Goal: Task Accomplishment & Management: Manage account settings

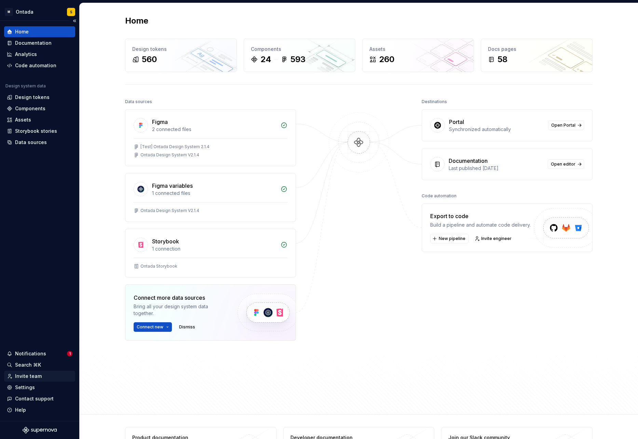
click at [32, 377] on div "Invite team" at bounding box center [28, 376] width 27 height 7
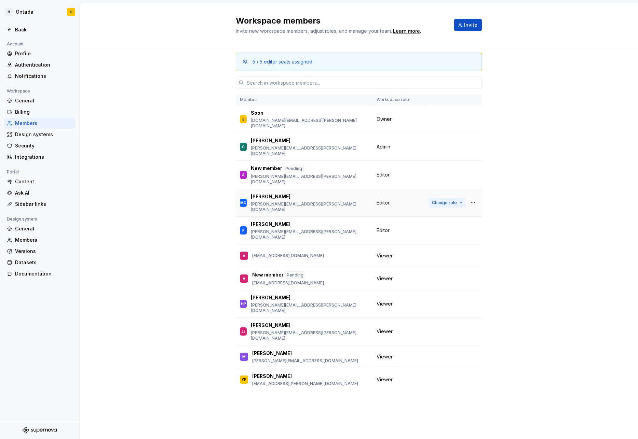
click at [454, 200] on span "Change role" at bounding box center [444, 202] width 25 height 5
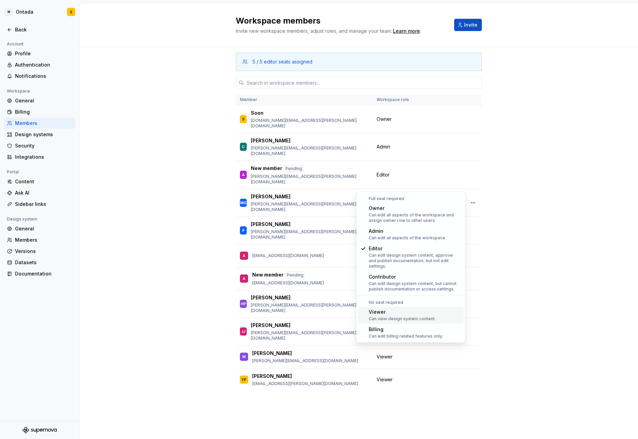
click at [413, 309] on div "Viewer" at bounding box center [402, 312] width 67 height 7
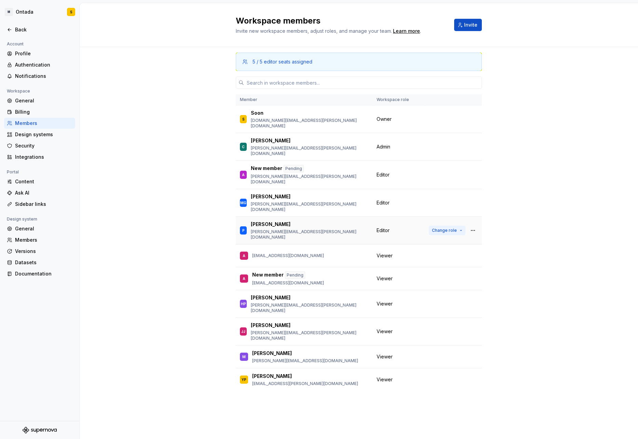
click at [460, 226] on button "Change role" at bounding box center [447, 231] width 37 height 10
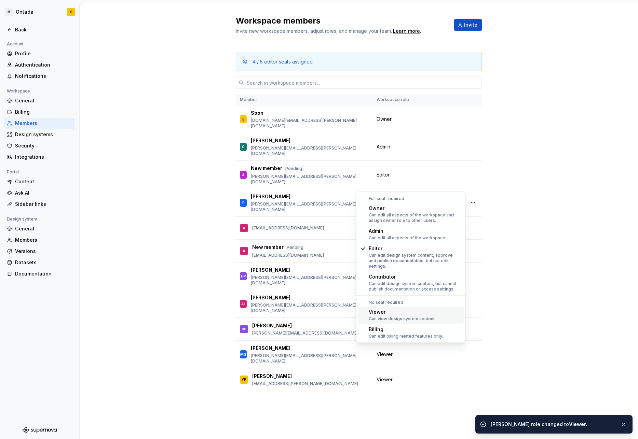
click at [401, 309] on div "Viewer" at bounding box center [402, 312] width 67 height 7
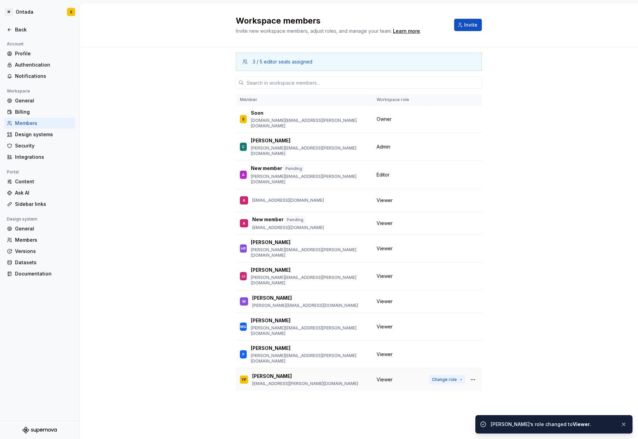
click at [459, 375] on button "Change role" at bounding box center [447, 380] width 37 height 10
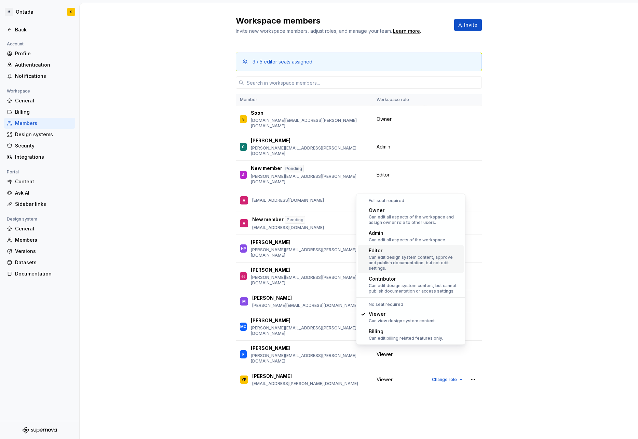
click at [393, 257] on div "Can edit design system content, approve and publish documentation, but not edit…" at bounding box center [415, 263] width 92 height 16
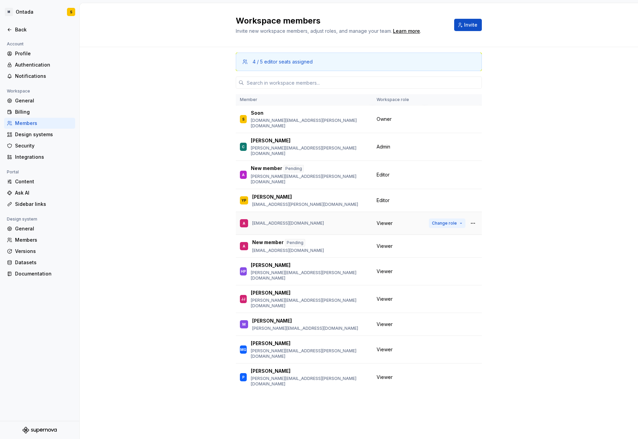
click at [459, 219] on button "Change role" at bounding box center [447, 224] width 37 height 10
click at [186, 281] on div "4 / 5 editor seats assigned Member Workspace role S [PERSON_NAME] [DOMAIN_NAME]…" at bounding box center [359, 243] width 558 height 392
click at [460, 267] on button "Change role" at bounding box center [447, 272] width 37 height 10
click at [148, 275] on div "4 / 5 editor seats assigned Member Workspace role S [PERSON_NAME] [DOMAIN_NAME]…" at bounding box center [359, 243] width 558 height 392
click at [458, 219] on button "Change role" at bounding box center [447, 224] width 37 height 10
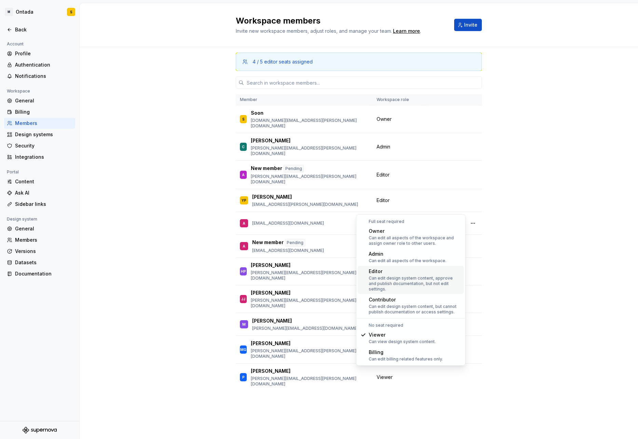
click at [402, 272] on div "Editor" at bounding box center [415, 271] width 92 height 7
